Goal: Information Seeking & Learning: Learn about a topic

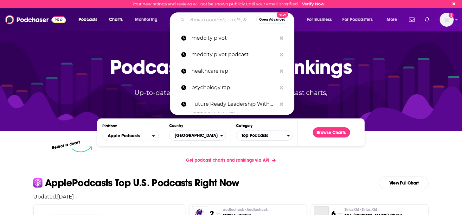
click at [206, 20] on input "Search podcasts, credits, & more..." at bounding box center [221, 20] width 69 height 10
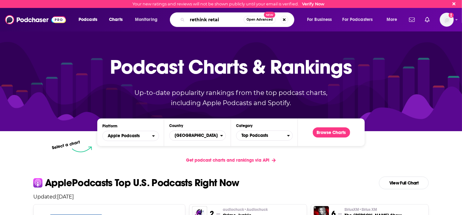
type input "rethink retail"
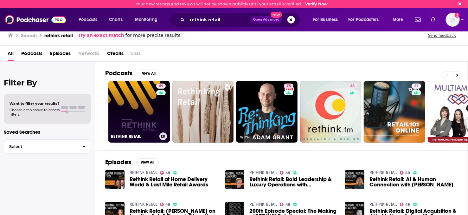
click at [142, 124] on link "49 RETHINK RETAIL" at bounding box center [139, 112] width 62 height 62
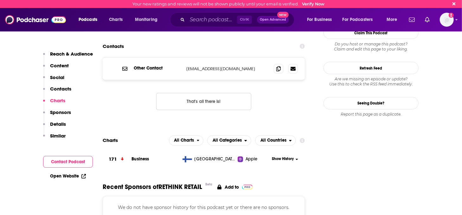
scroll to position [622, 0]
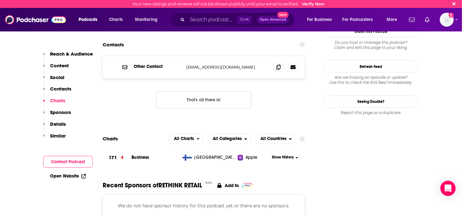
click at [289, 155] on span "Show History" at bounding box center [283, 157] width 22 height 5
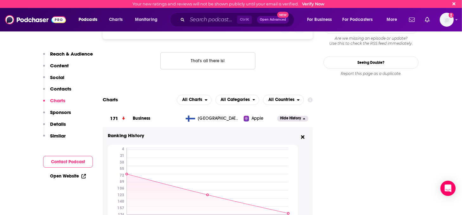
scroll to position [663, 0]
